Goal: Task Accomplishment & Management: Use online tool/utility

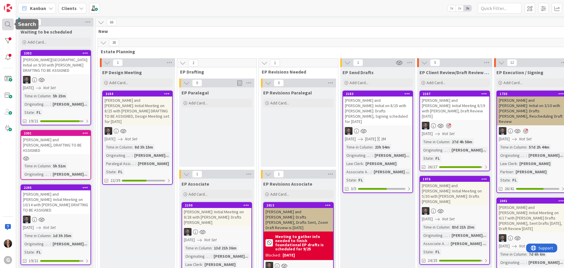
click at [6, 24] on div at bounding box center [8, 25] width 12 height 12
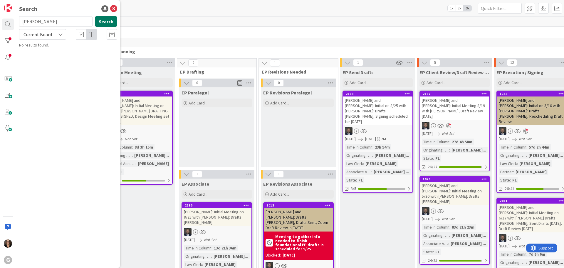
type input "[PERSON_NAME]"
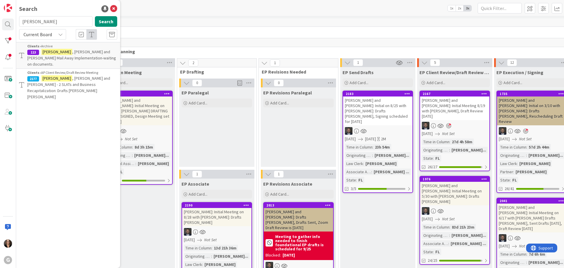
click at [88, 75] on span ", [PERSON_NAME] and [PERSON_NAME] - 2 SLATs and Business Recapitalization: Draf…" at bounding box center [68, 87] width 83 height 24
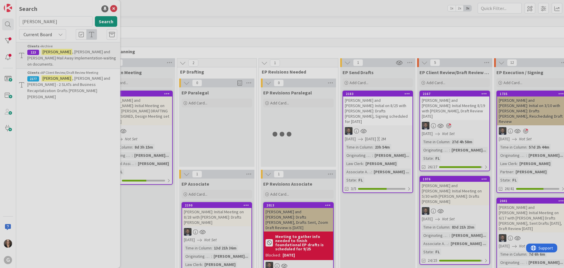
click at [88, 70] on div at bounding box center [282, 134] width 564 height 268
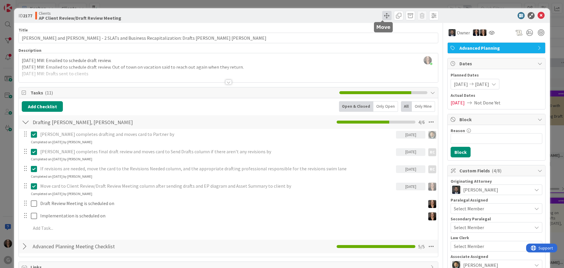
click at [382, 14] on span at bounding box center [386, 15] width 9 height 9
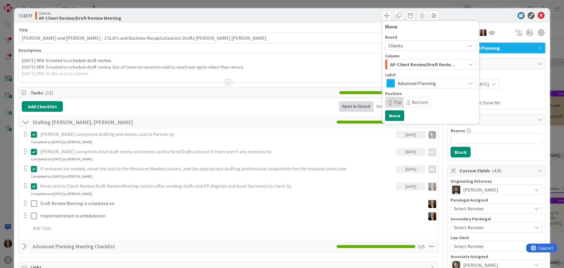
click at [468, 64] on icon "button" at bounding box center [470, 64] width 5 height 5
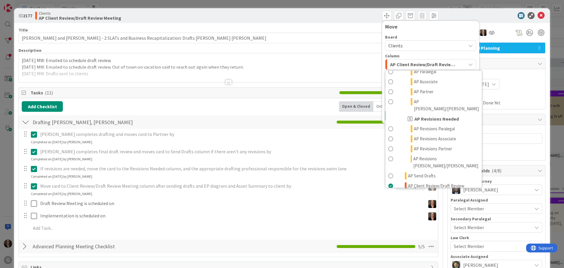
scroll to position [294, 0]
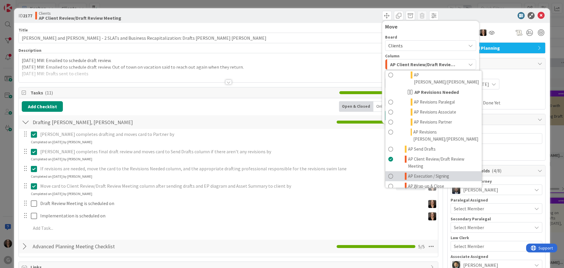
click at [388, 172] on span at bounding box center [390, 175] width 5 height 7
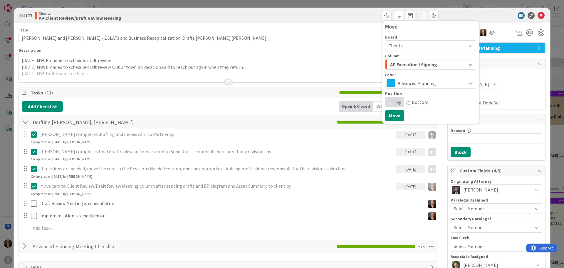
click at [213, 106] on div "Add Checklist Open & Closed Only Open All Only Mine" at bounding box center [228, 106] width 413 height 11
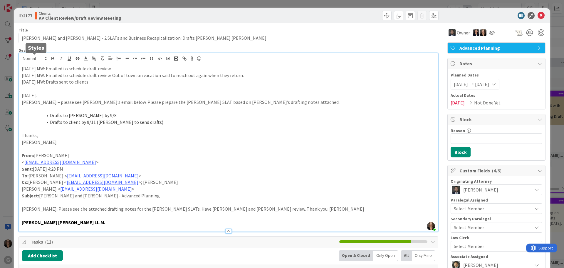
click at [21, 57] on div "[PERSON_NAME] just joined [DATE] MW: Emailed to schedule draft review. [DATE] M…" at bounding box center [228, 142] width 419 height 178
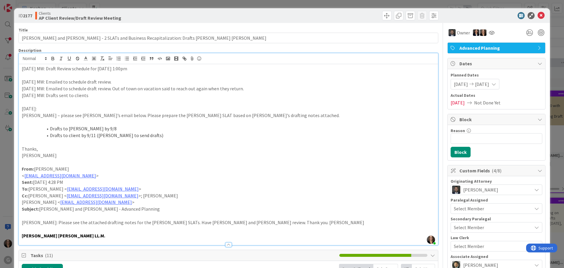
scroll to position [29, 0]
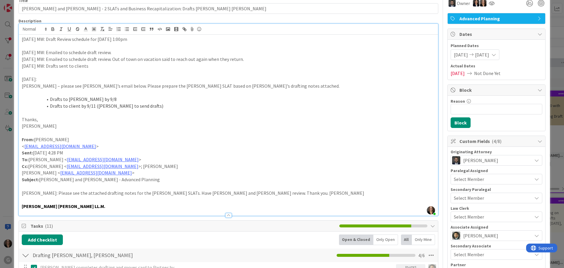
click at [180, 148] on p "< [EMAIL_ADDRESS][DOMAIN_NAME] >" at bounding box center [228, 146] width 413 height 7
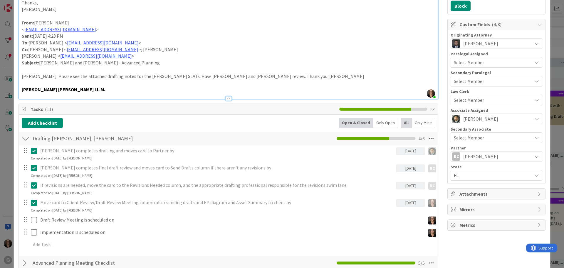
scroll to position [176, 0]
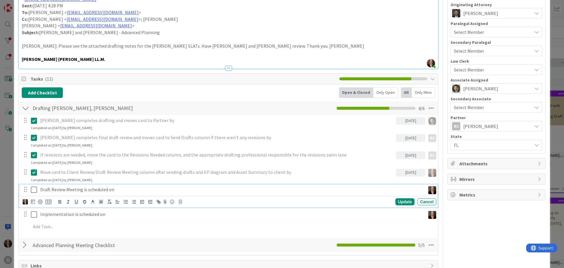
click at [121, 190] on p "Draft Review Meeting is scheduled on" at bounding box center [231, 189] width 383 height 7
click at [32, 202] on icon at bounding box center [33, 201] width 4 height 5
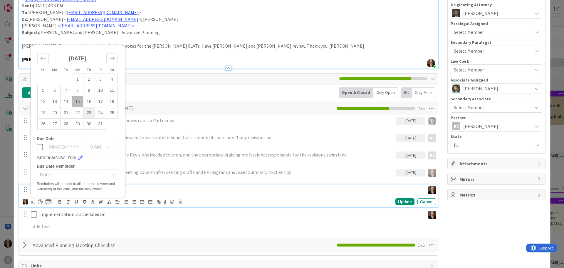
click at [88, 114] on td "23" at bounding box center [88, 112] width 11 height 11
type input "[DATE]"
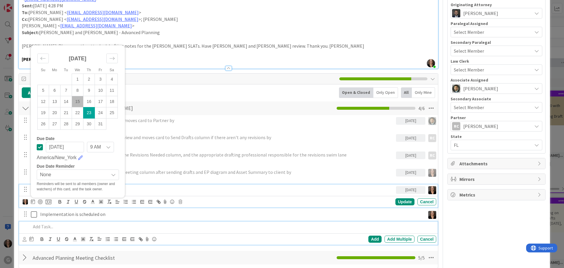
click at [150, 226] on p at bounding box center [232, 226] width 403 height 7
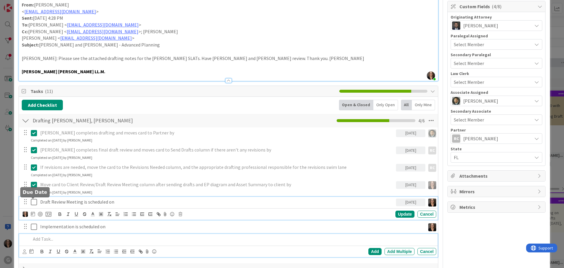
click at [33, 202] on div "Draft Review Meeting is scheduled on [DATE] Su Mo Tu We Th Fr Sa [DATE] 1 2 3 4…" at bounding box center [228, 208] width 419 height 23
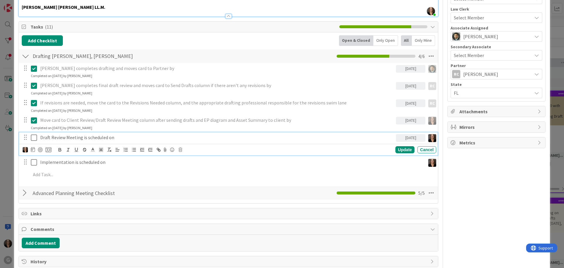
scroll to position [294, 0]
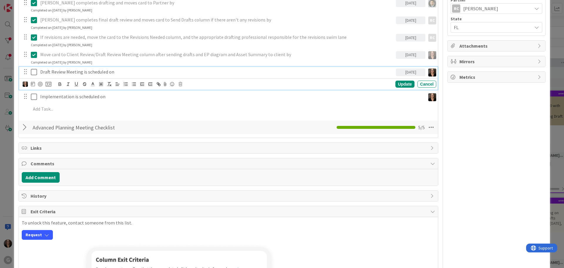
click at [34, 73] on icon at bounding box center [34, 71] width 6 height 7
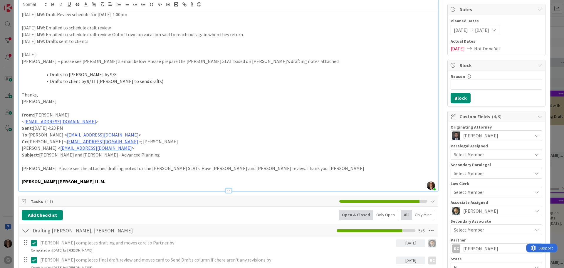
scroll to position [0, 0]
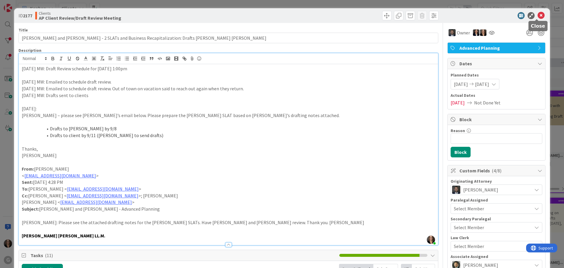
click at [538, 15] on icon at bounding box center [541, 15] width 7 height 7
